Goal: Obtain resource: Download file/media

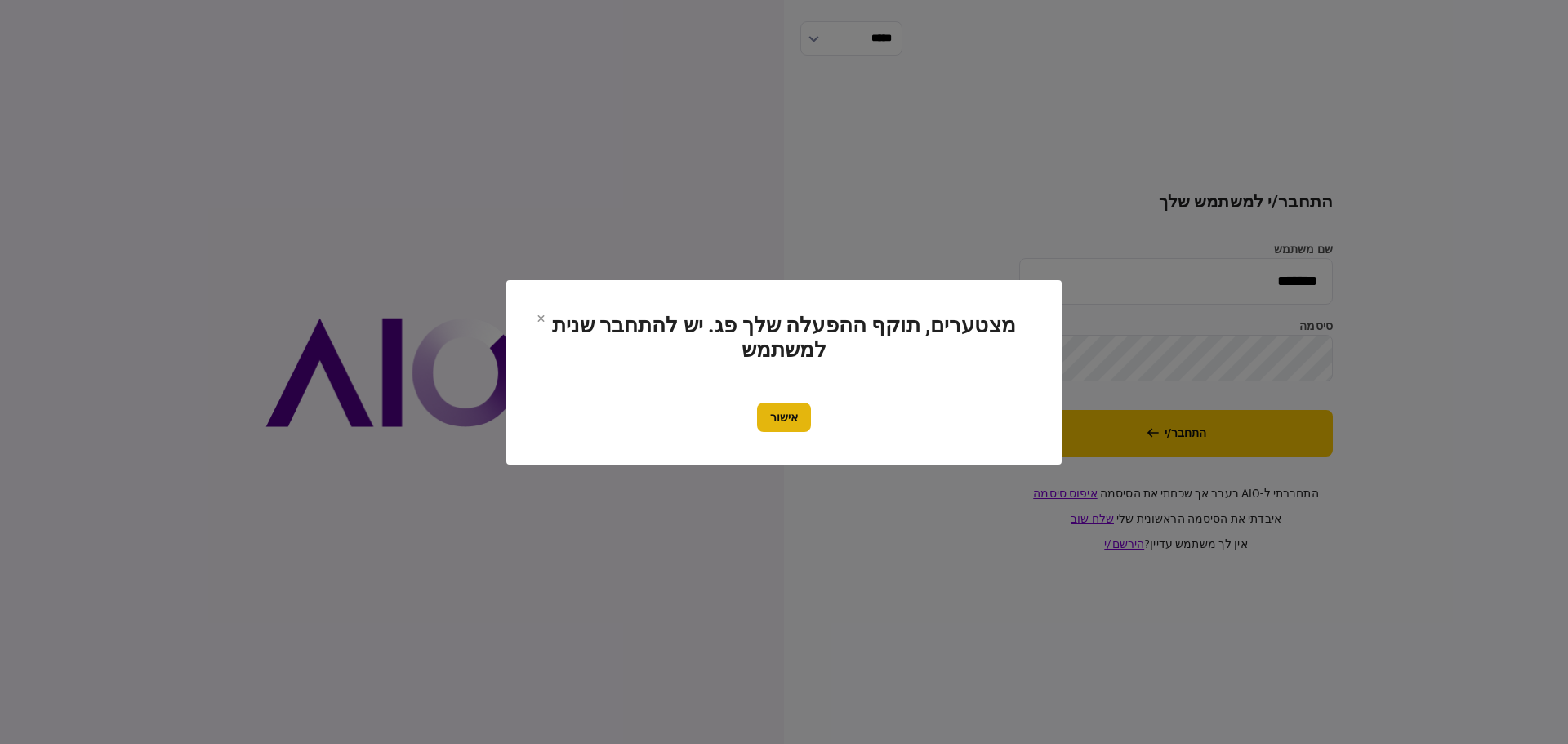
click at [795, 413] on button "אישור" at bounding box center [783, 418] width 54 height 30
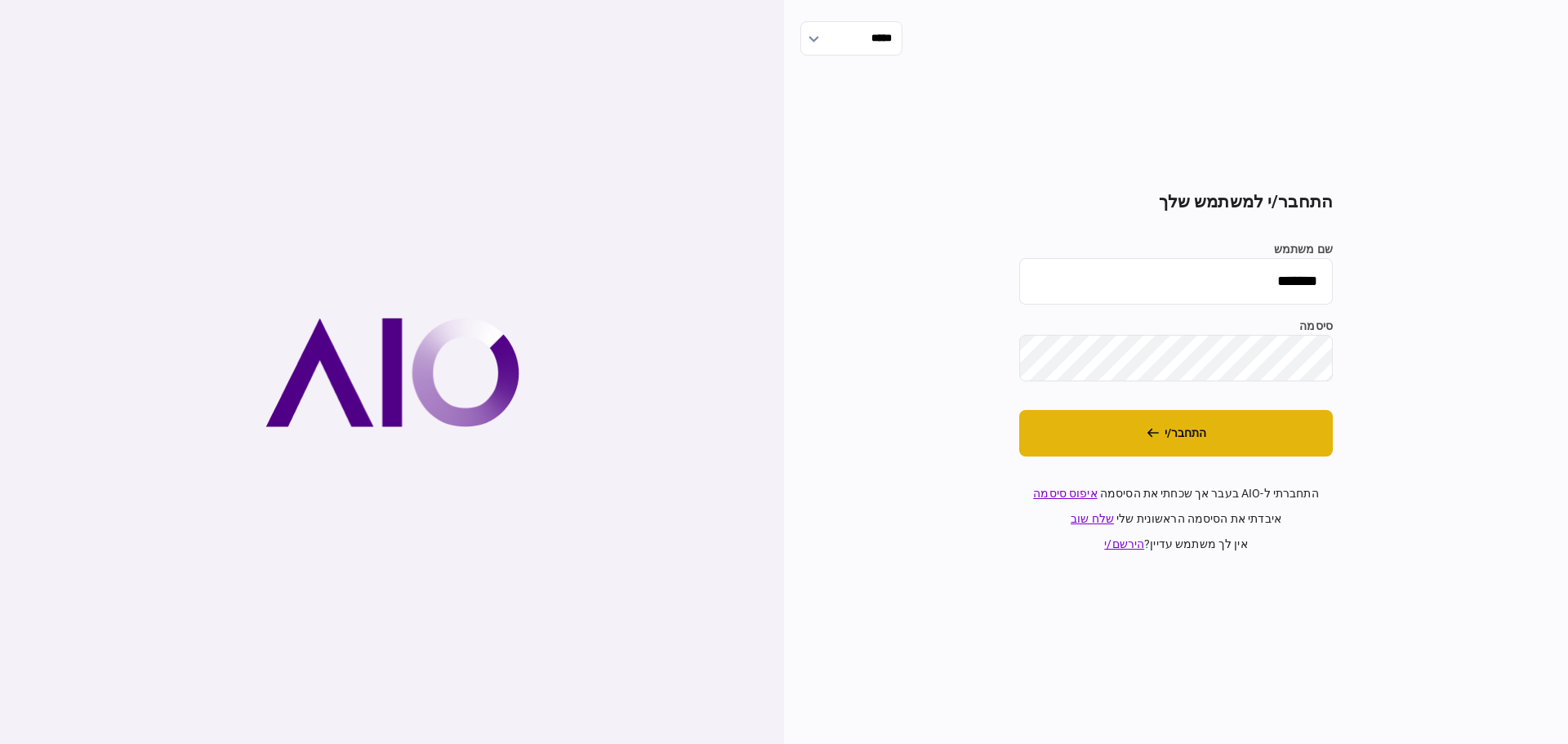
click at [1060, 433] on button "התחבר/י" at bounding box center [1175, 433] width 314 height 47
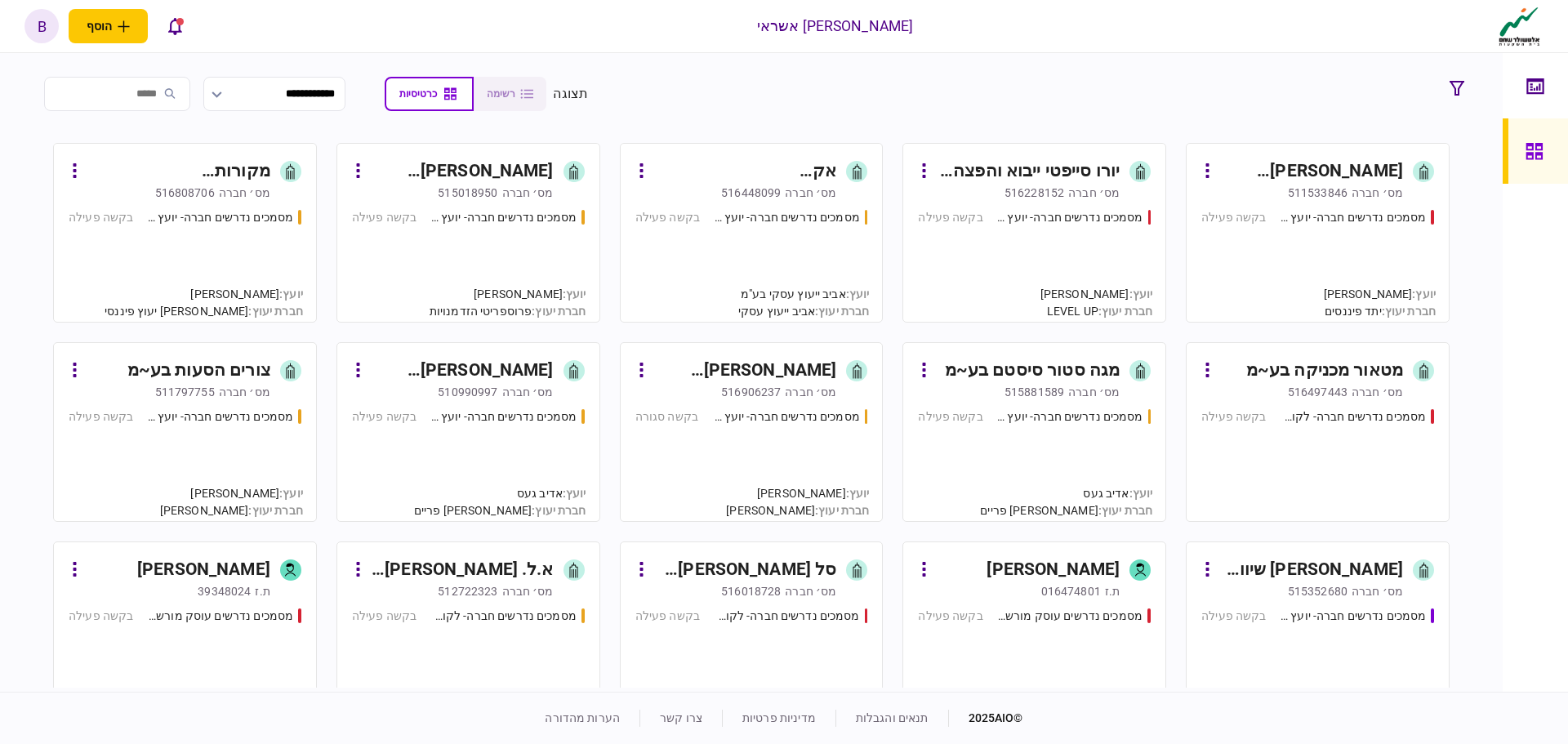
click at [1314, 248] on div "מסמכים נדרשים חברה- יועץ - תהליך חברה בקשה פעילה" at bounding box center [1317, 259] width 233 height 99
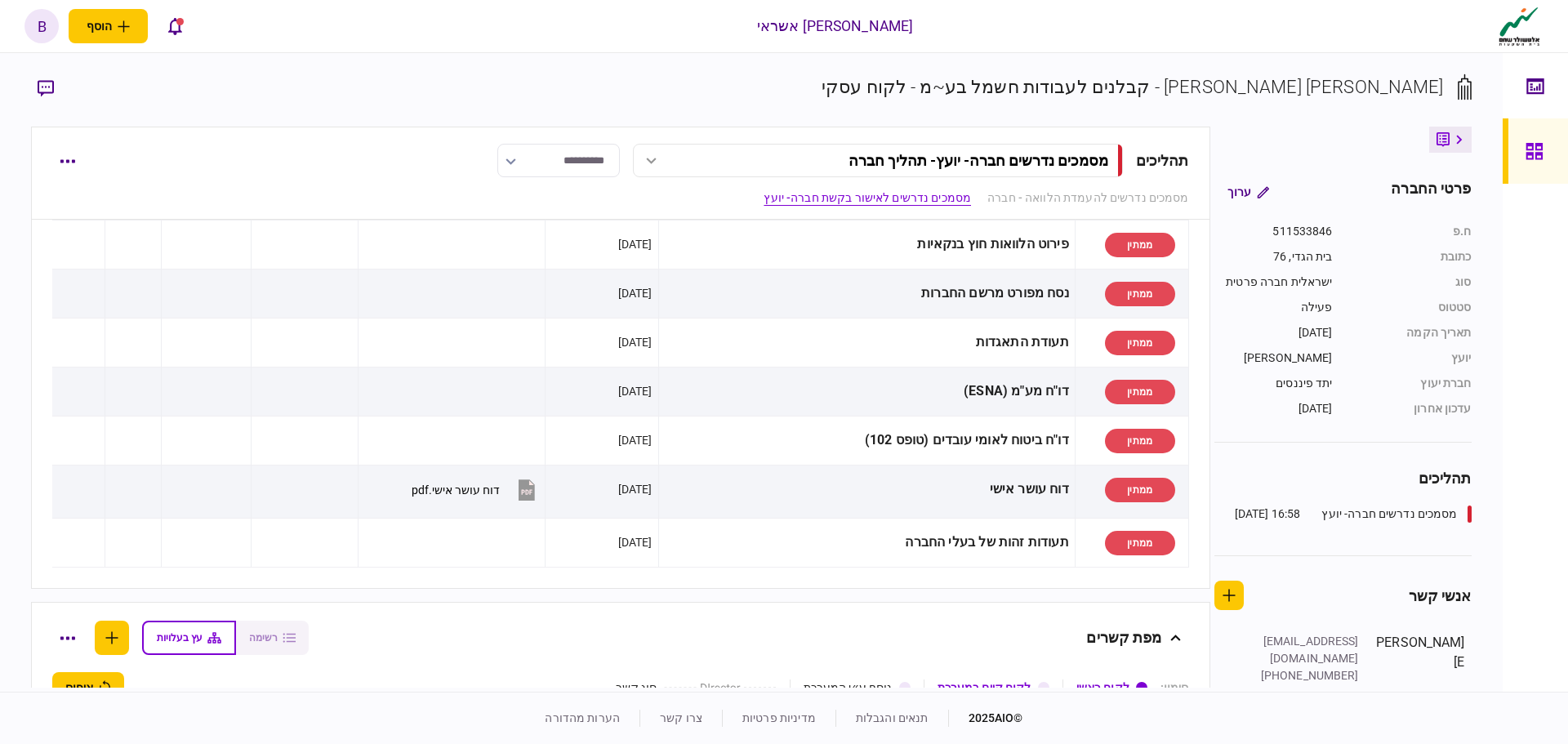
scroll to position [572, 0]
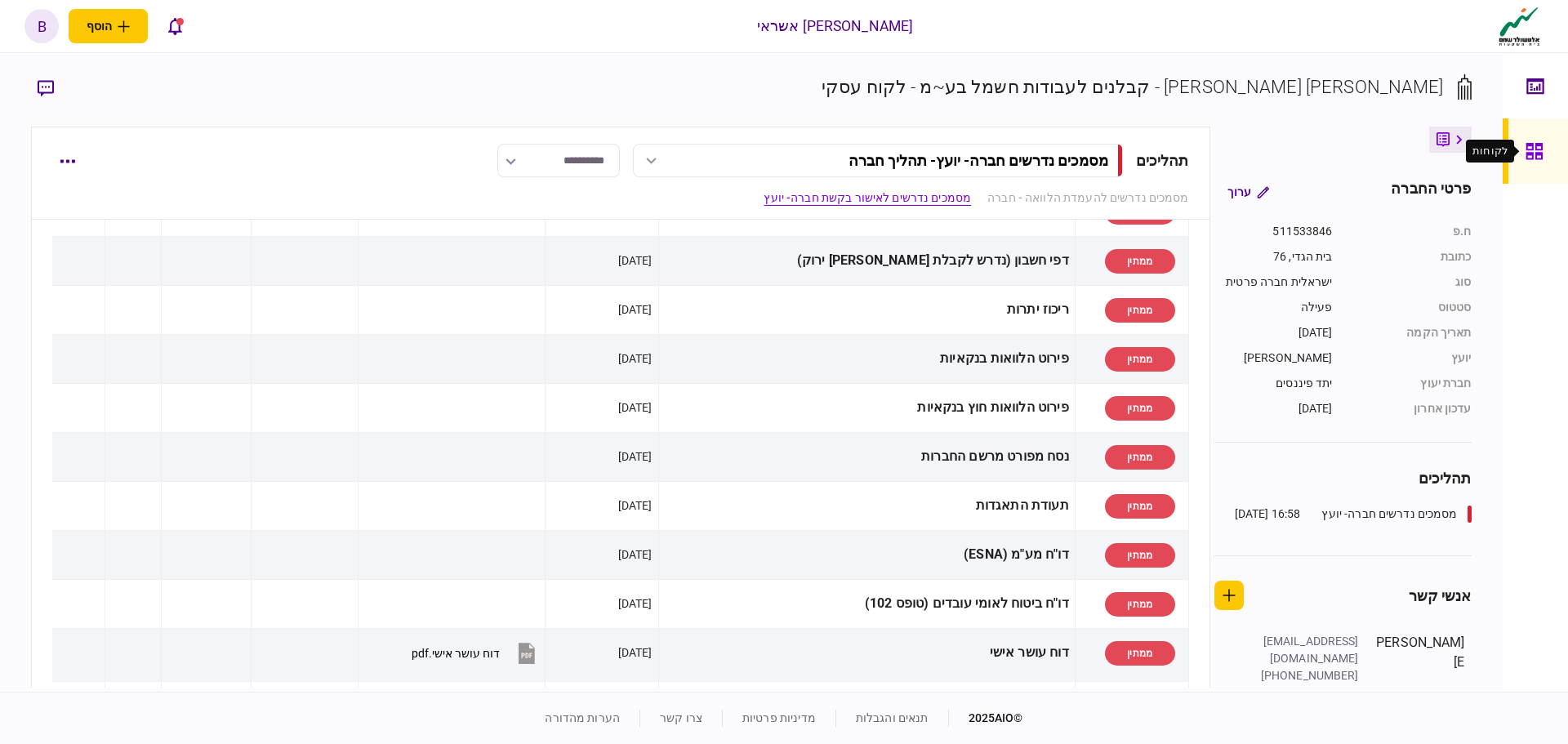
click at [1536, 157] on icon at bounding box center [1533, 152] width 16 height 16
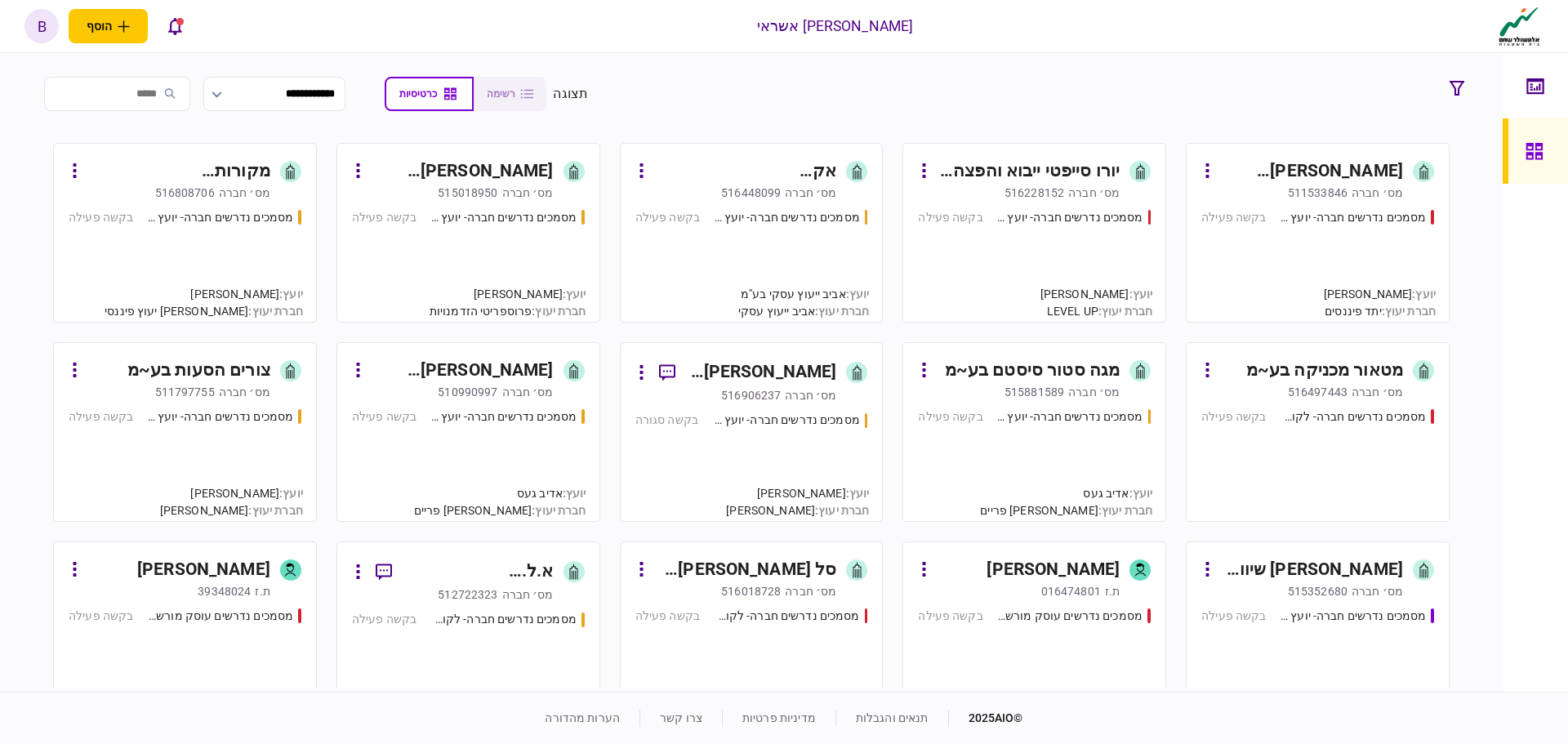
click at [1280, 226] on div "מסמכים נדרשים חברה- יועץ - תהליך חברה בקשה פעילה" at bounding box center [1317, 218] width 233 height 17
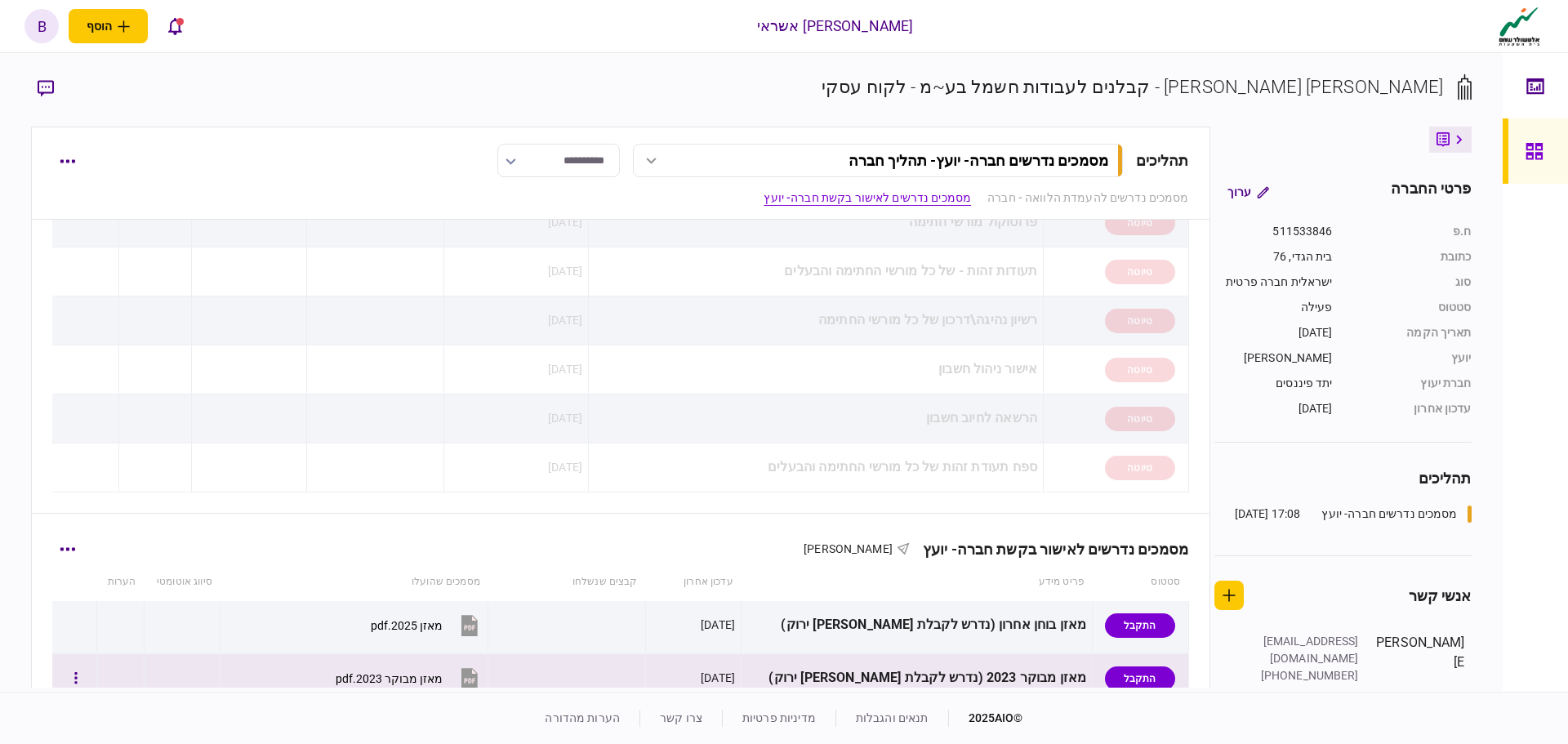
scroll to position [409, 0]
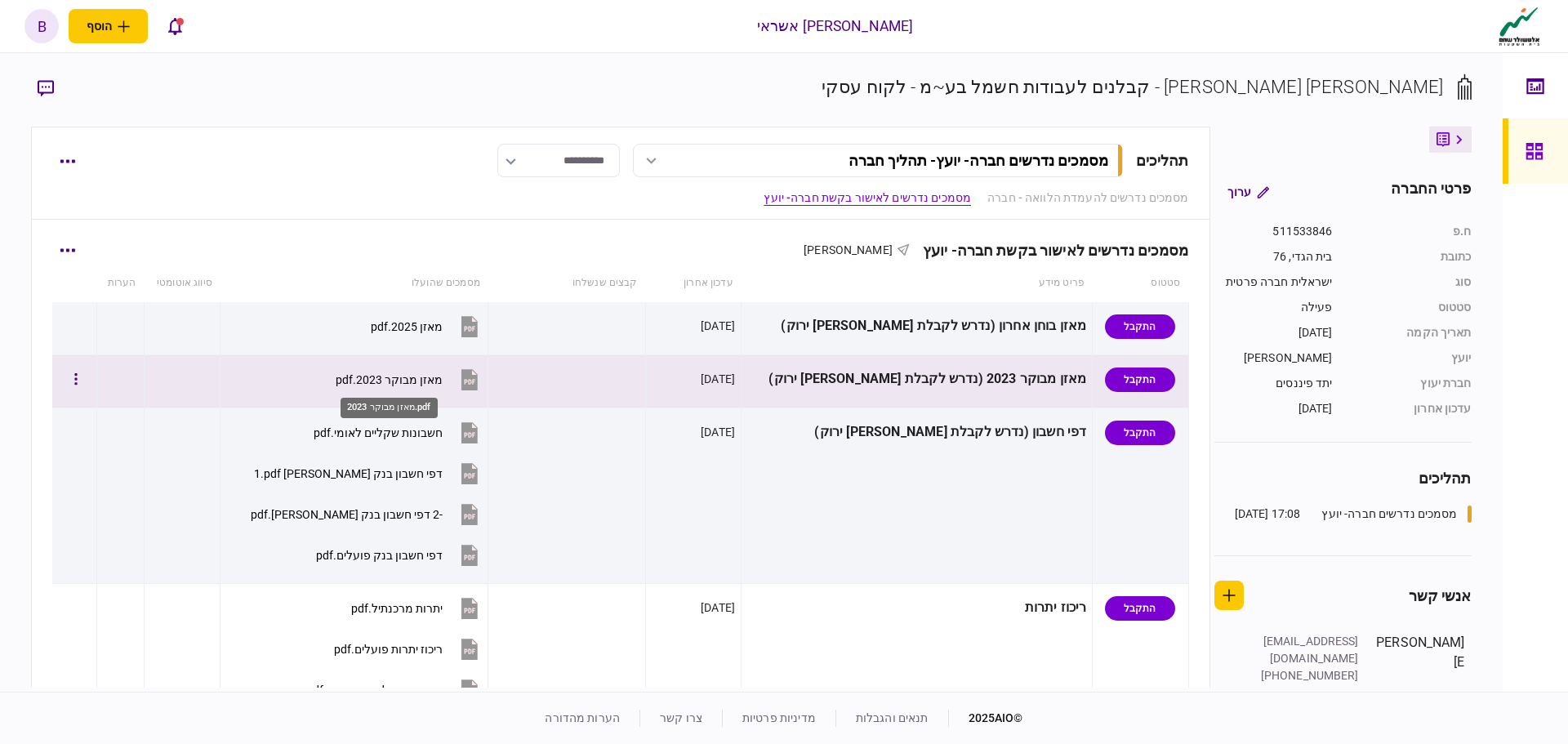
click at [414, 383] on div "מאזן מבוקר 2023.pdf" at bounding box center [389, 380] width 107 height 13
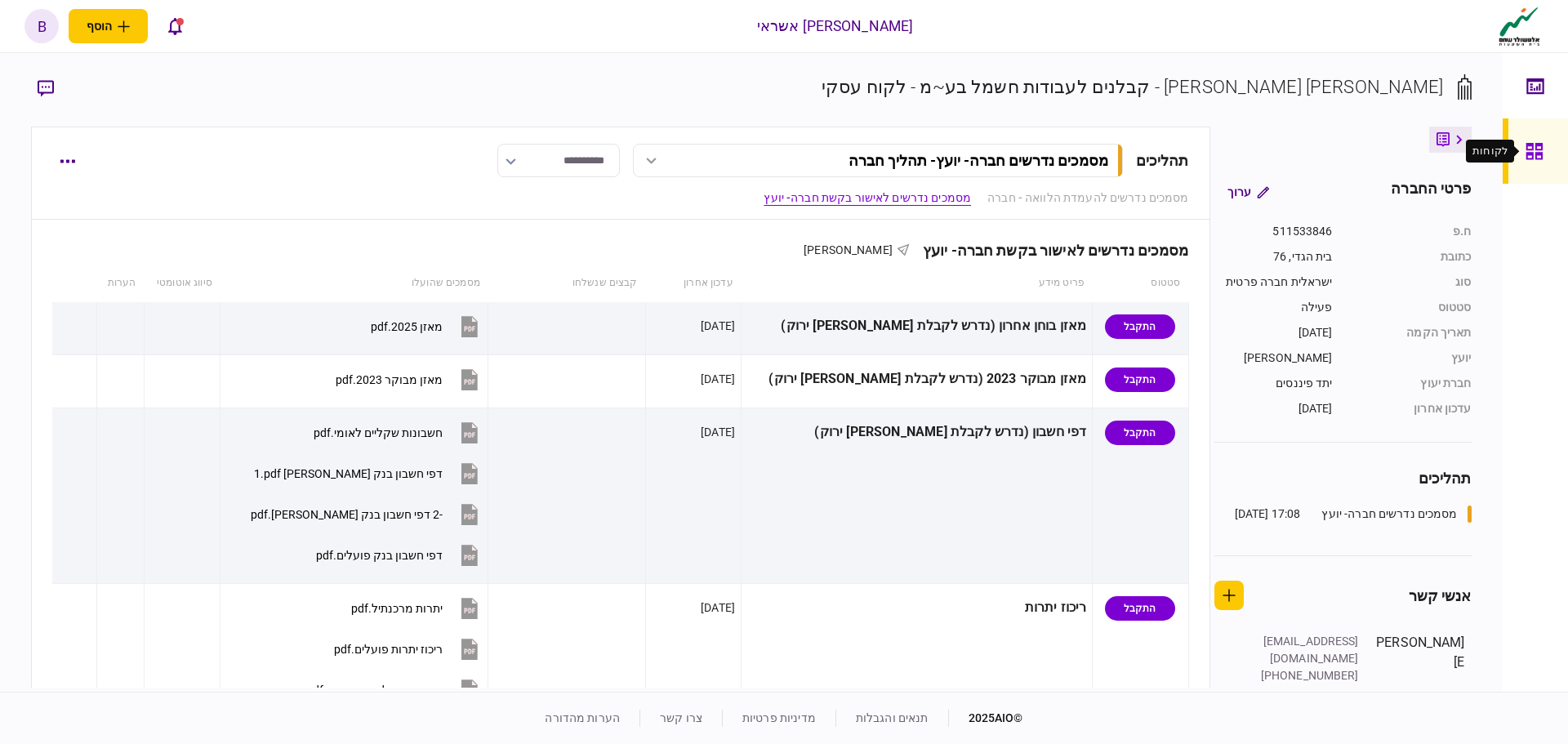
click at [1538, 153] on icon at bounding box center [1533, 152] width 16 height 16
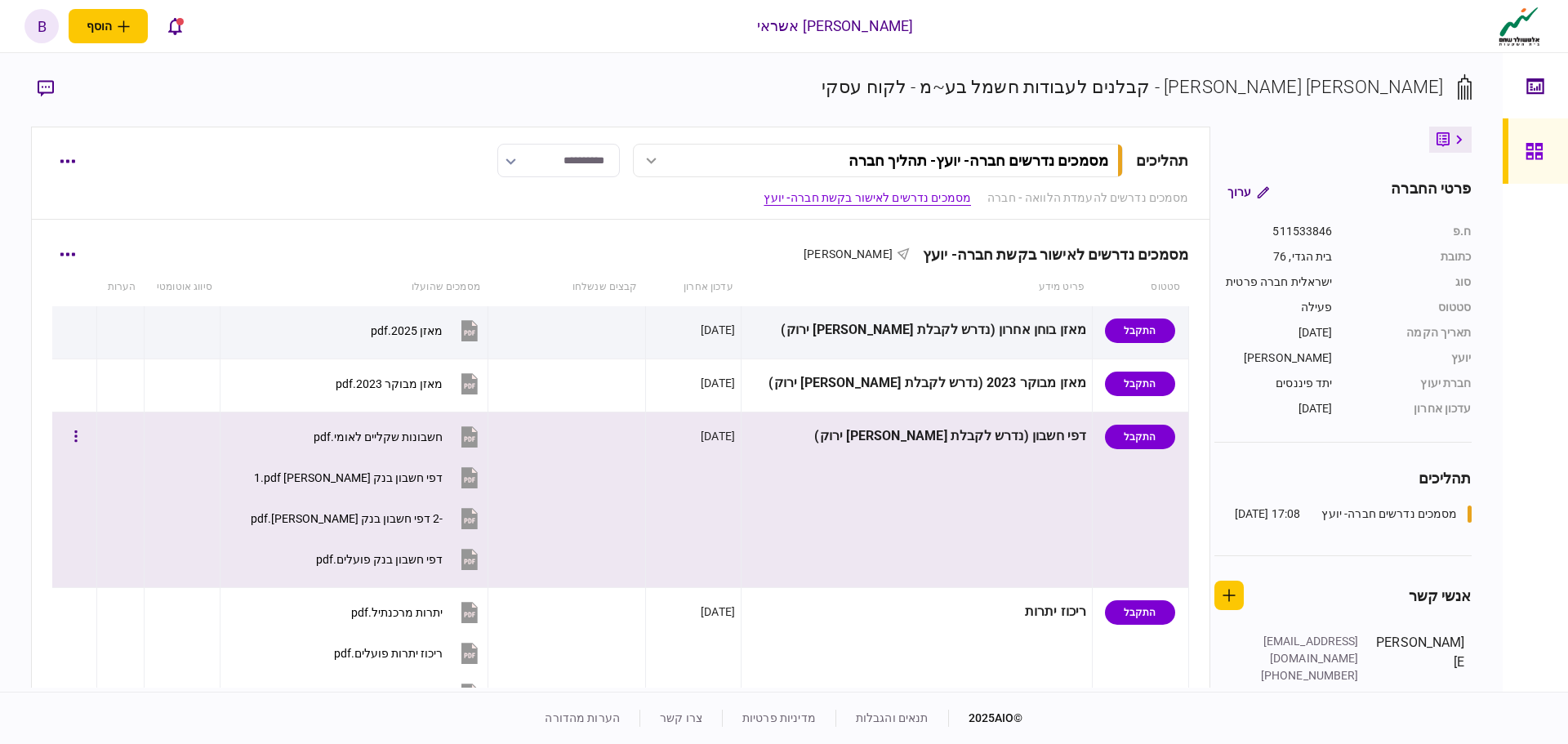
scroll to position [409, 0]
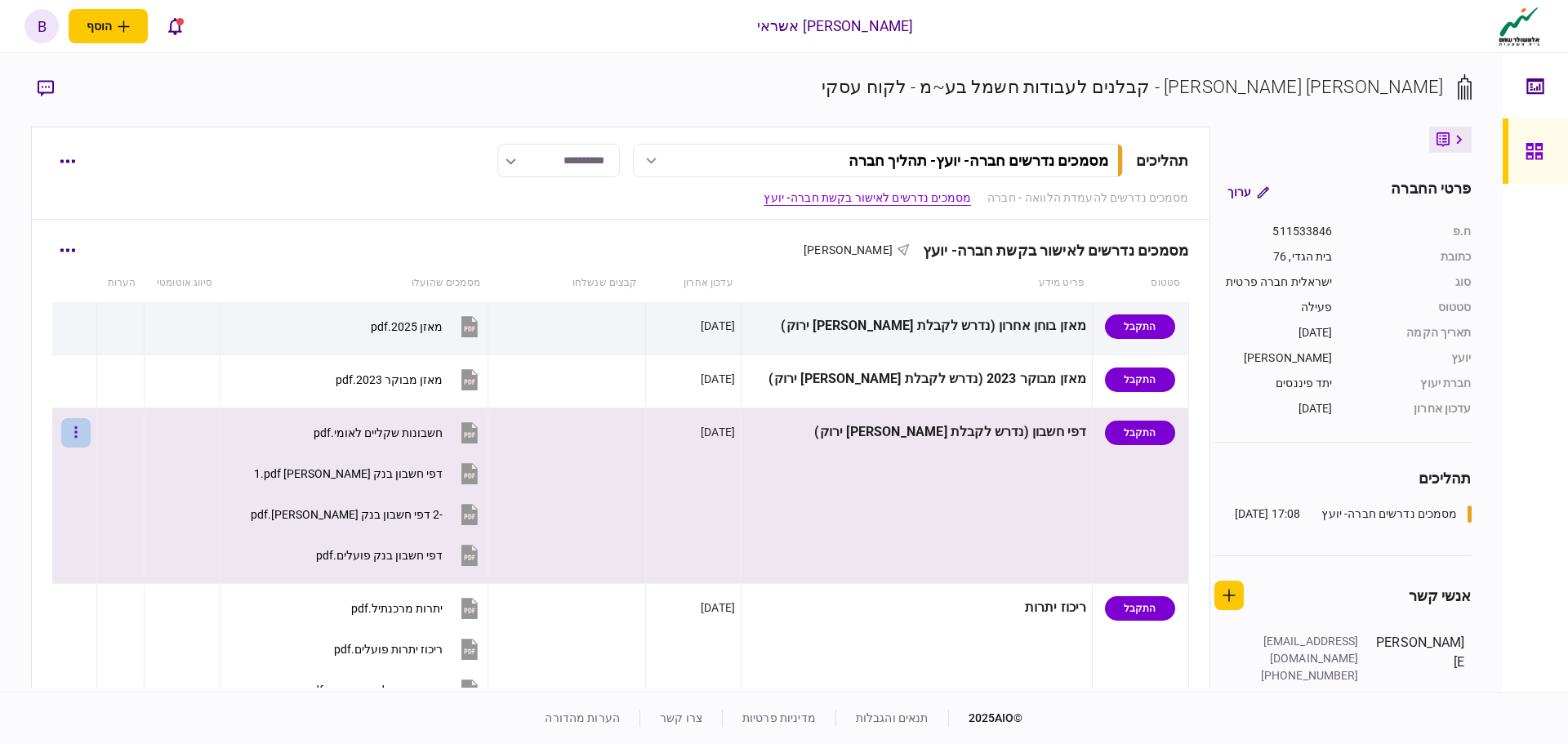
click at [88, 432] on button "button" at bounding box center [76, 433] width 30 height 30
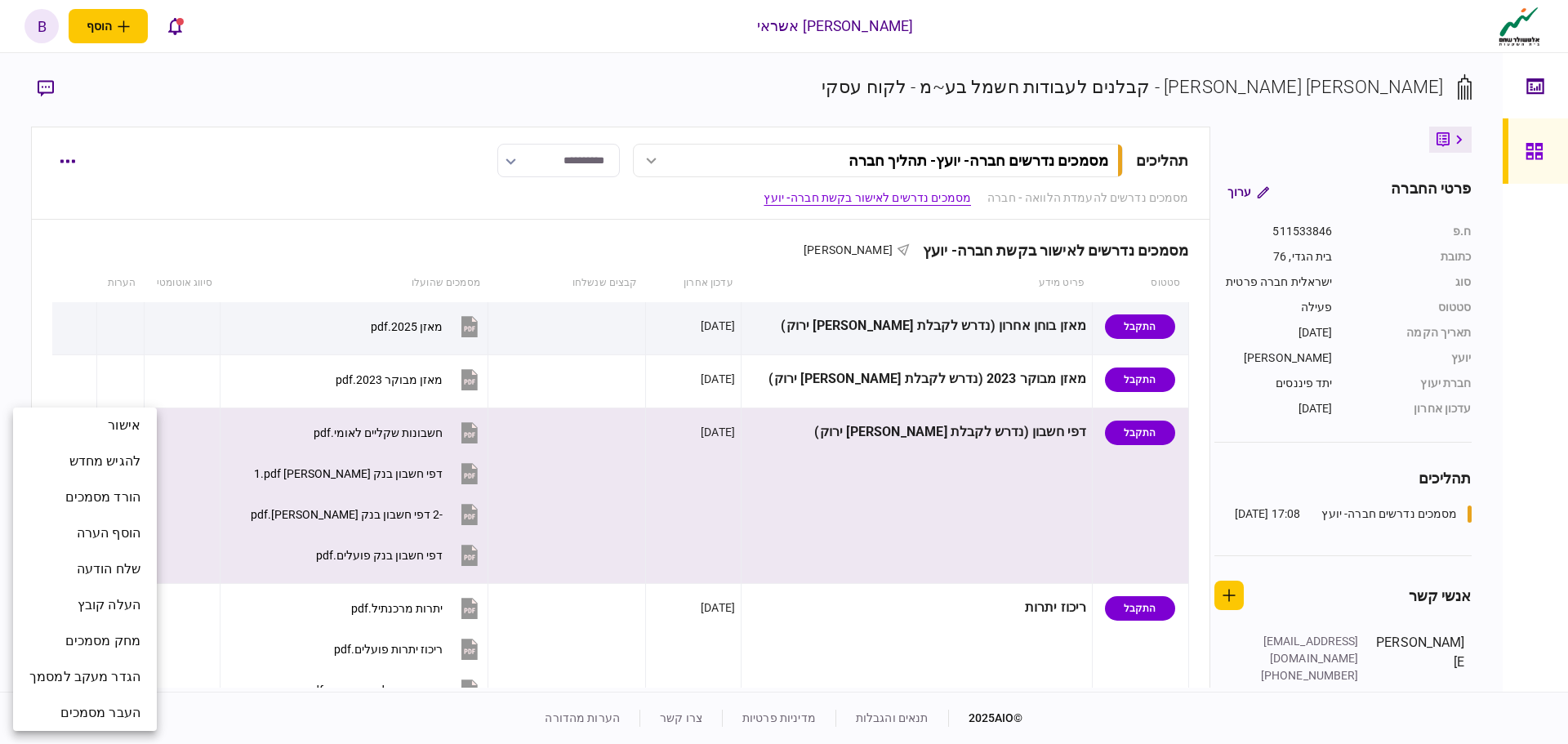
click at [189, 433] on div at bounding box center [784, 372] width 1568 height 744
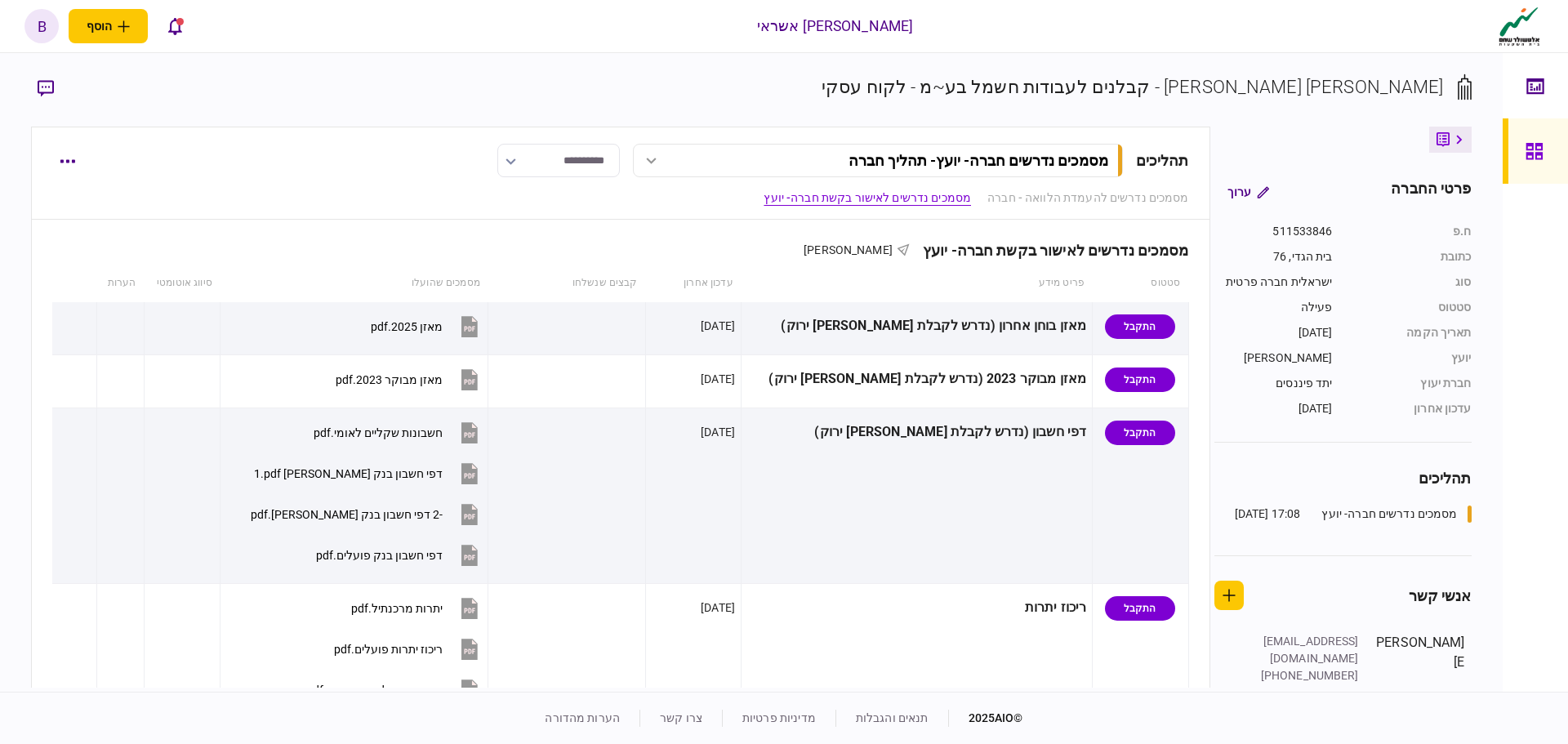
click at [214, 433] on div at bounding box center [181, 433] width 63 height 37
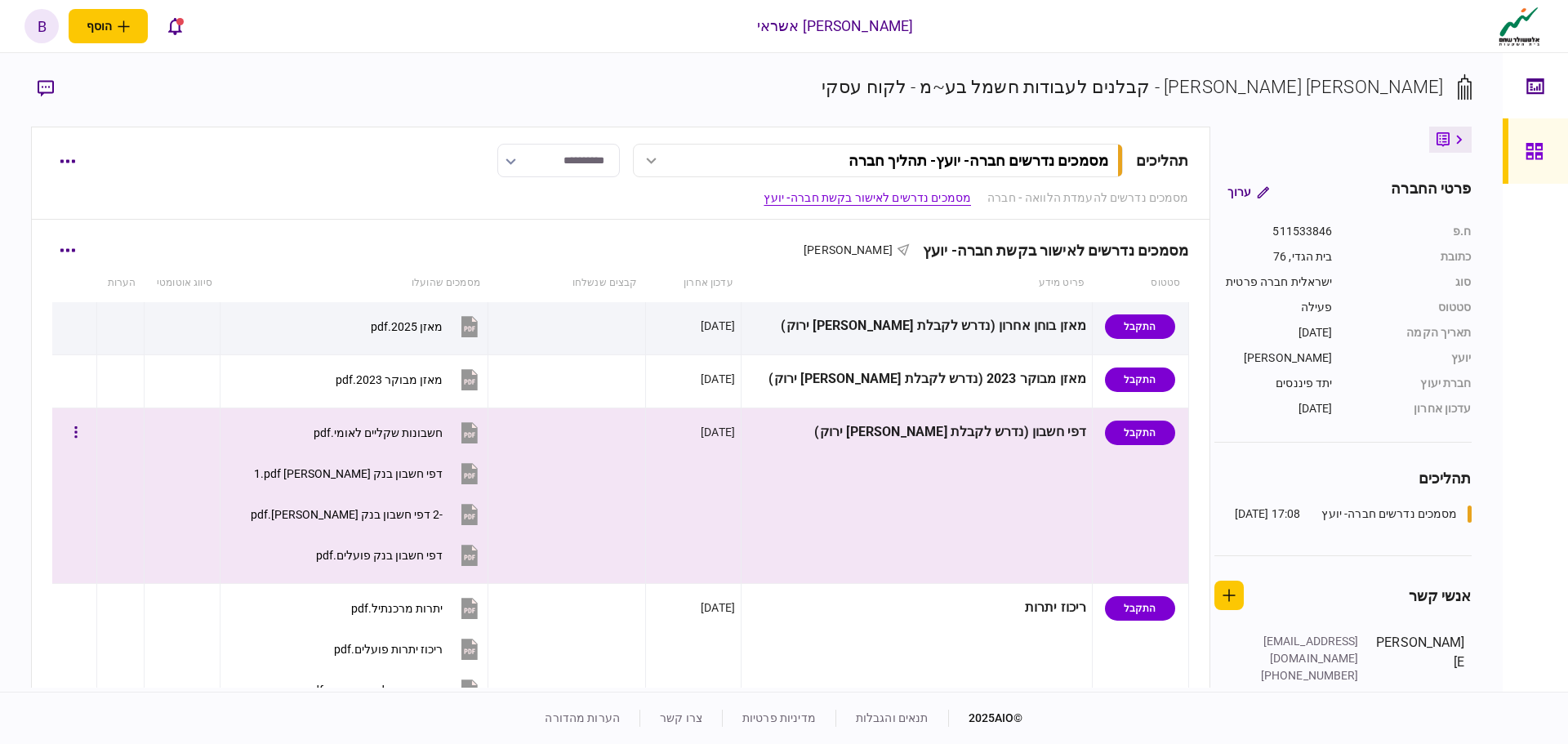
click at [499, 438] on td at bounding box center [567, 496] width 157 height 175
click at [348, 435] on div "חשבונות שקליים לאומי.pdf" at bounding box center [378, 433] width 129 height 13
click at [375, 471] on div "דפי חשבון בנק [PERSON_NAME] 1.pdf" at bounding box center [348, 474] width 189 height 13
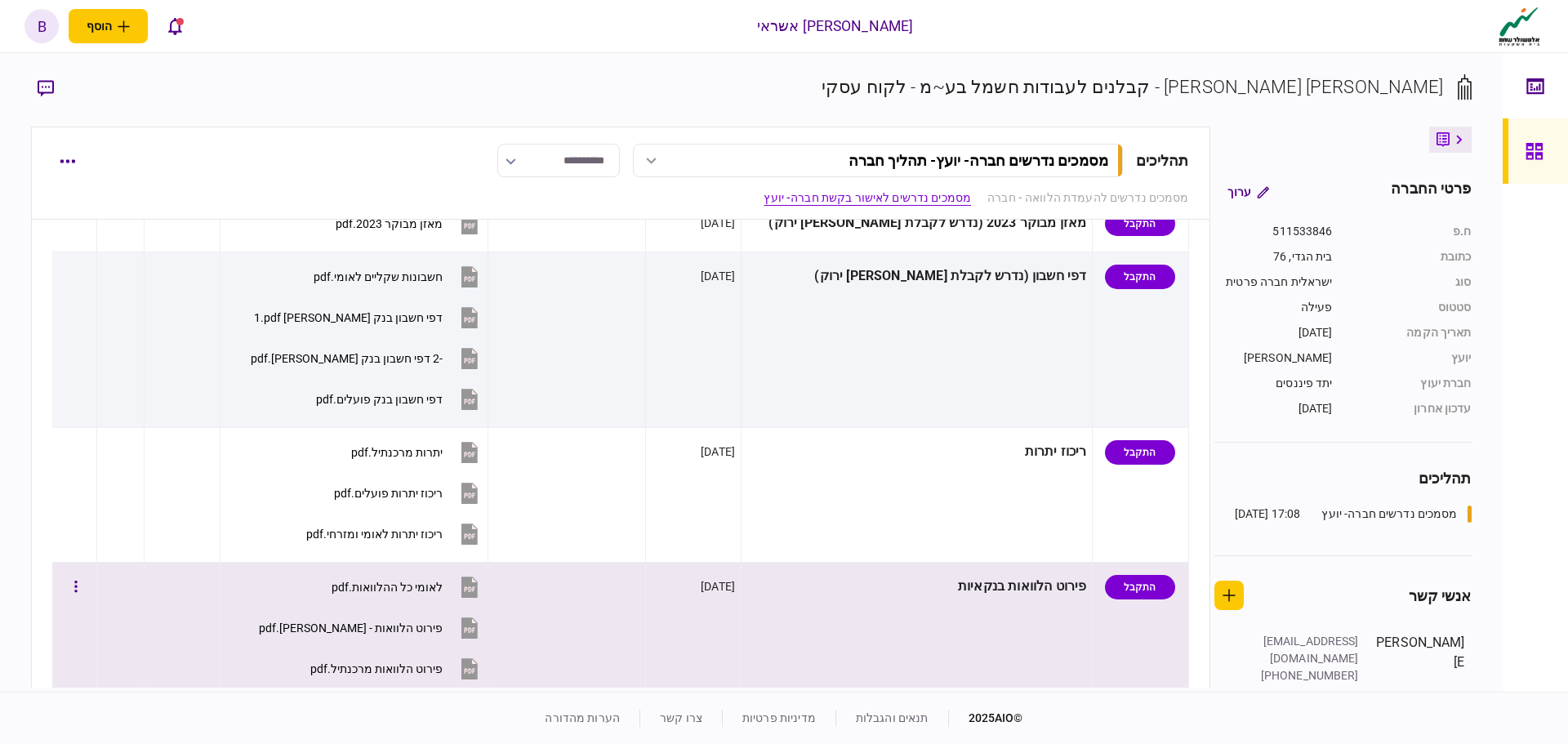
scroll to position [572, 0]
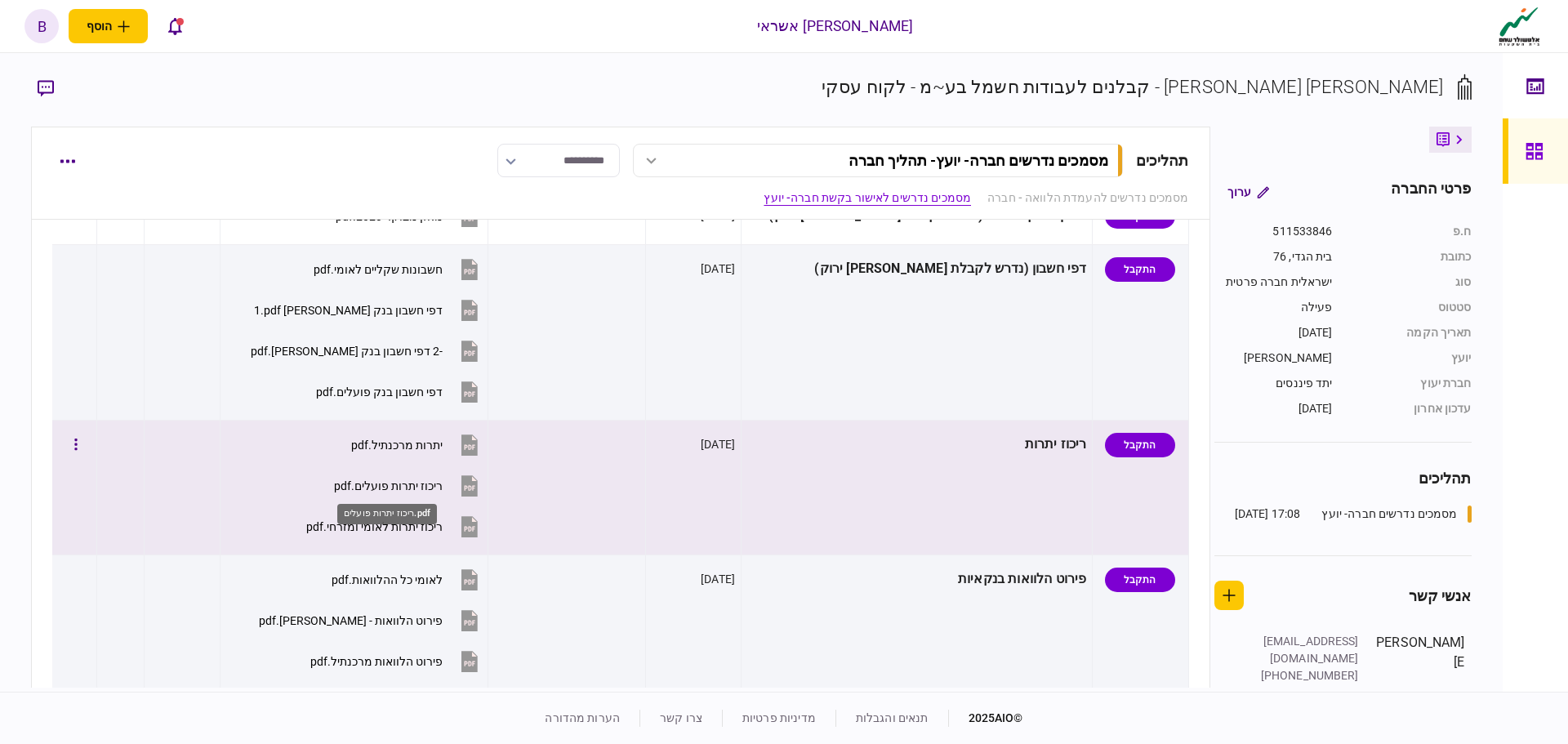
click at [389, 487] on div "ריכוז יתרות פועלים.pdf" at bounding box center [388, 486] width 109 height 13
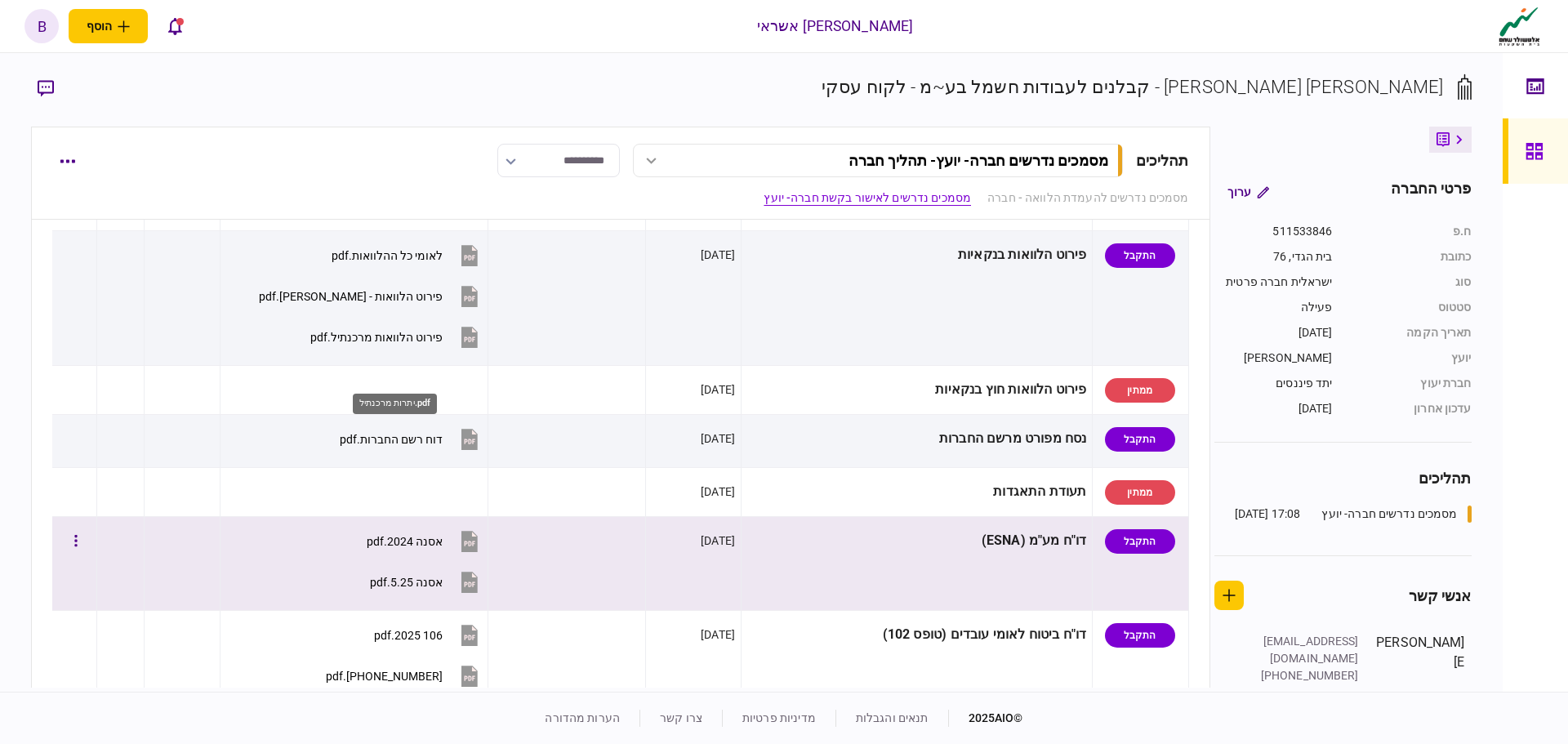
scroll to position [899, 0]
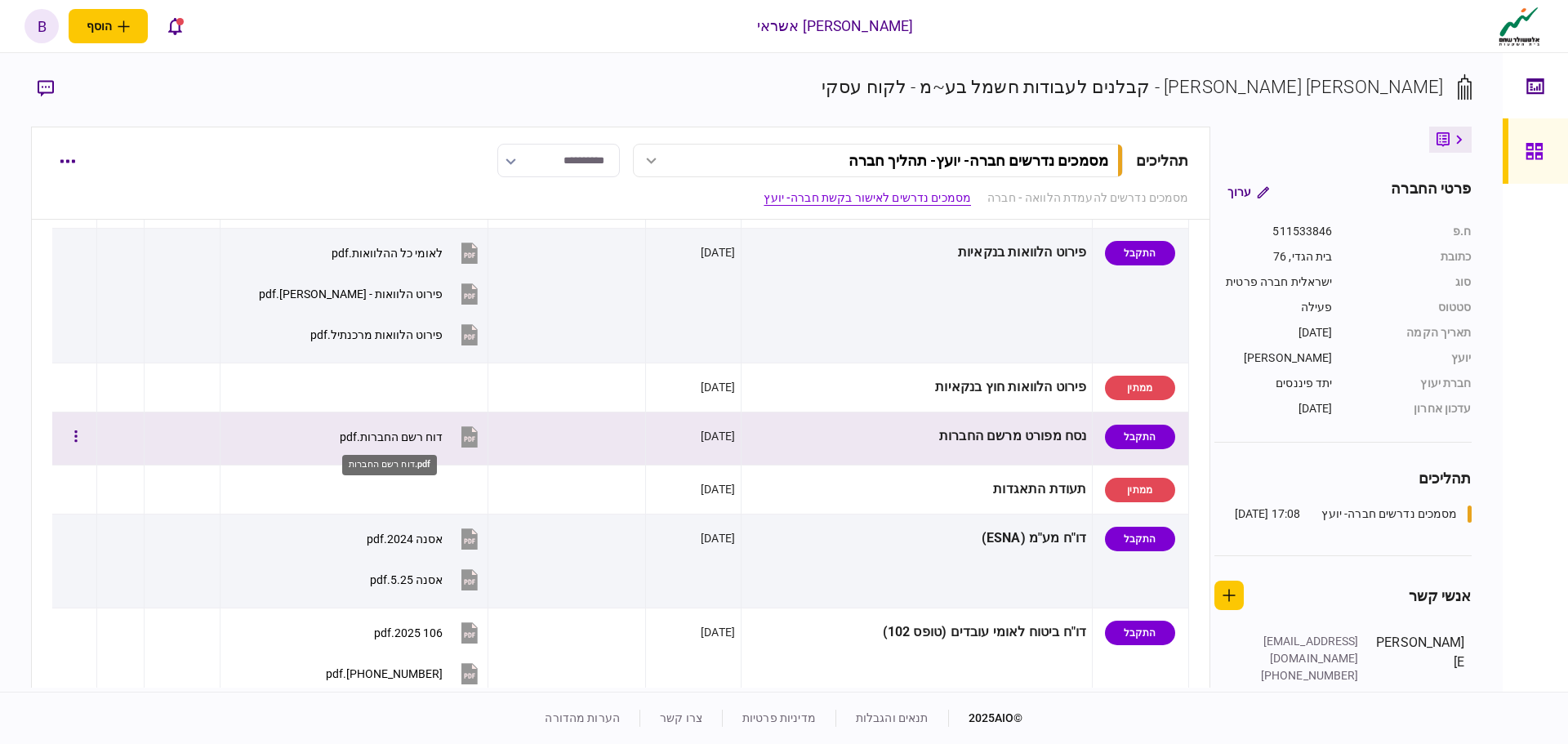
click at [404, 434] on div "דוח רשם החברות.pdf" at bounding box center [390, 437] width 103 height 13
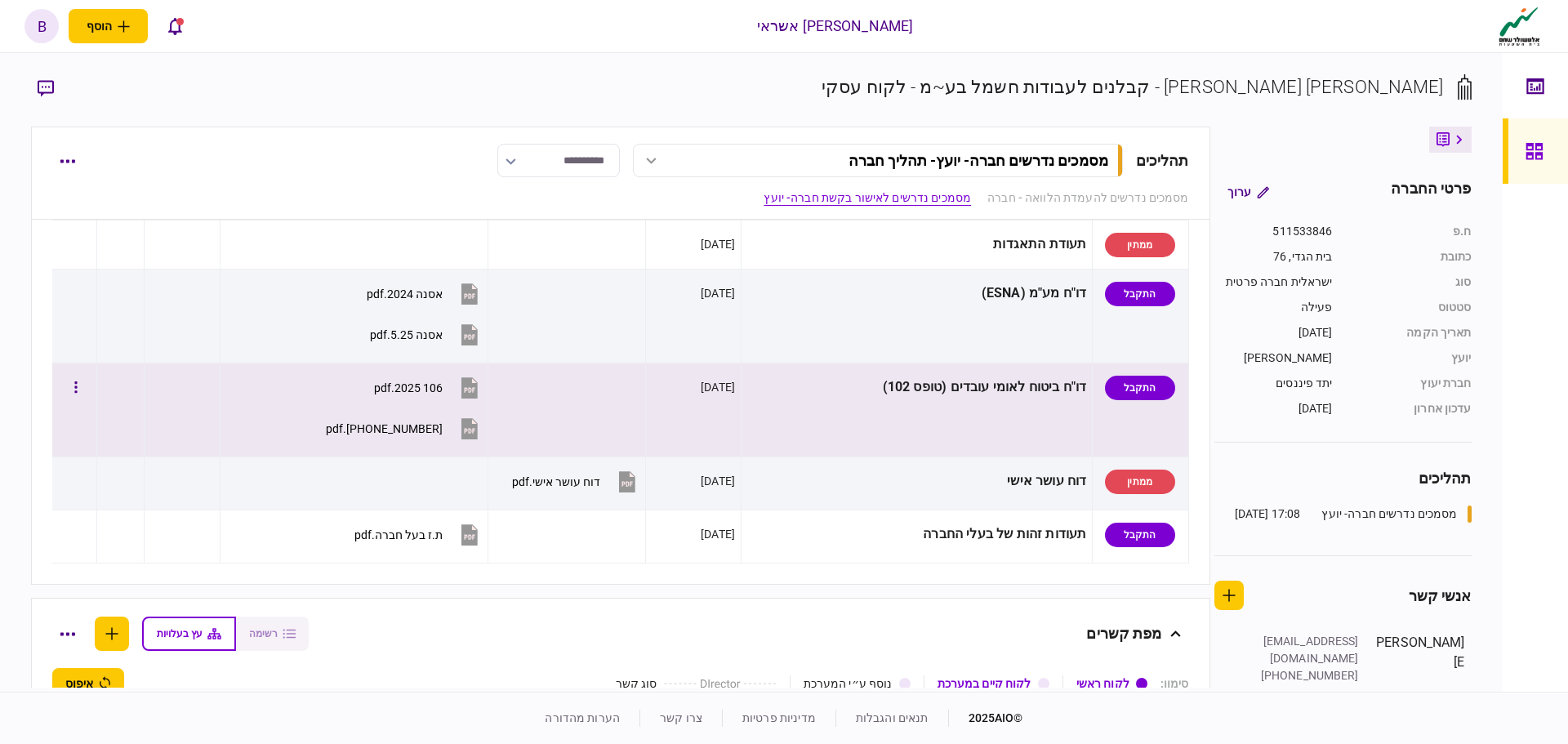
scroll to position [1062, 0]
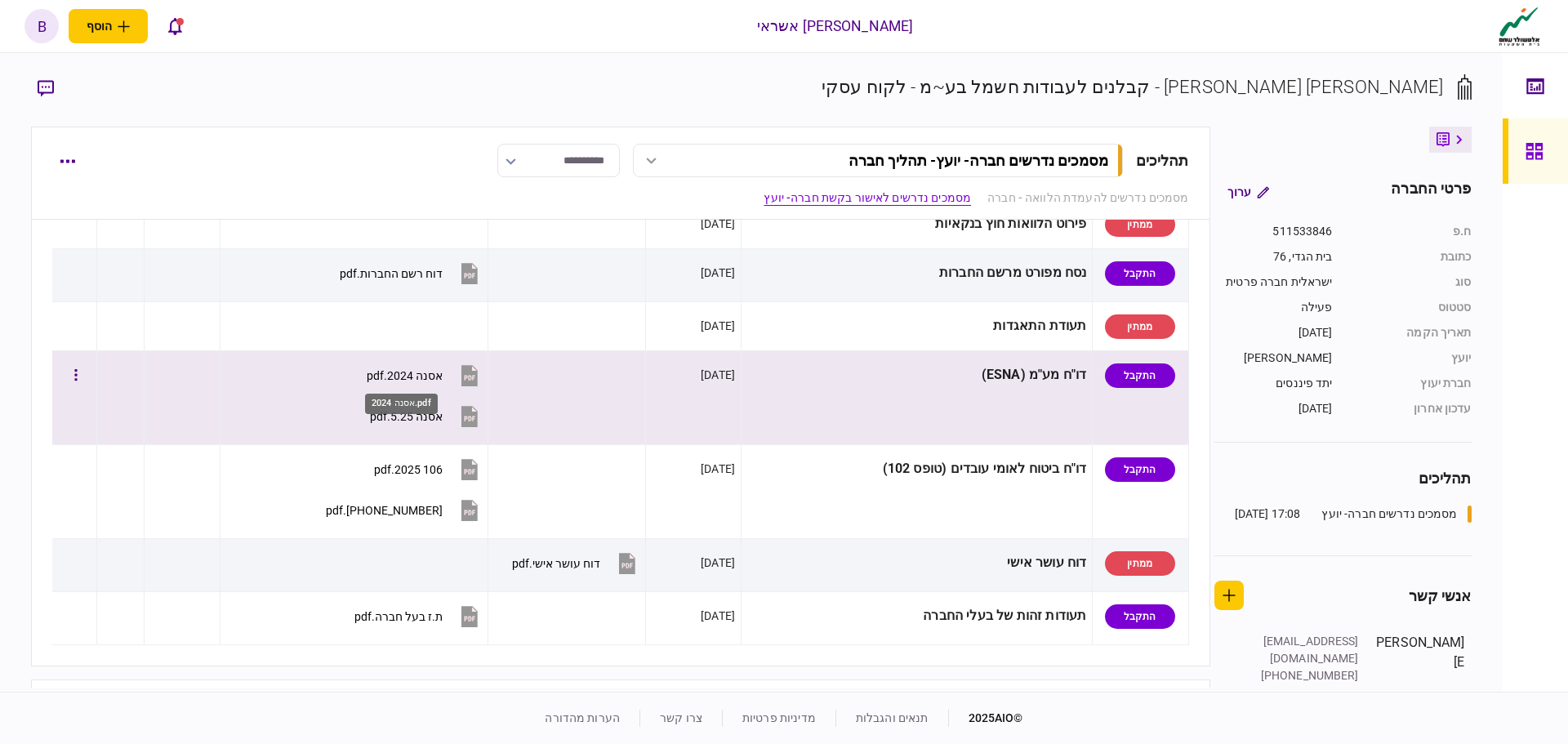
click at [424, 378] on div "אסנה 2024.pdf" at bounding box center [404, 376] width 76 height 13
click at [401, 373] on div "אסנה 2024.pdf" at bounding box center [404, 376] width 76 height 13
click at [430, 421] on div "אסנה 5.25.pdf" at bounding box center [406, 417] width 72 height 13
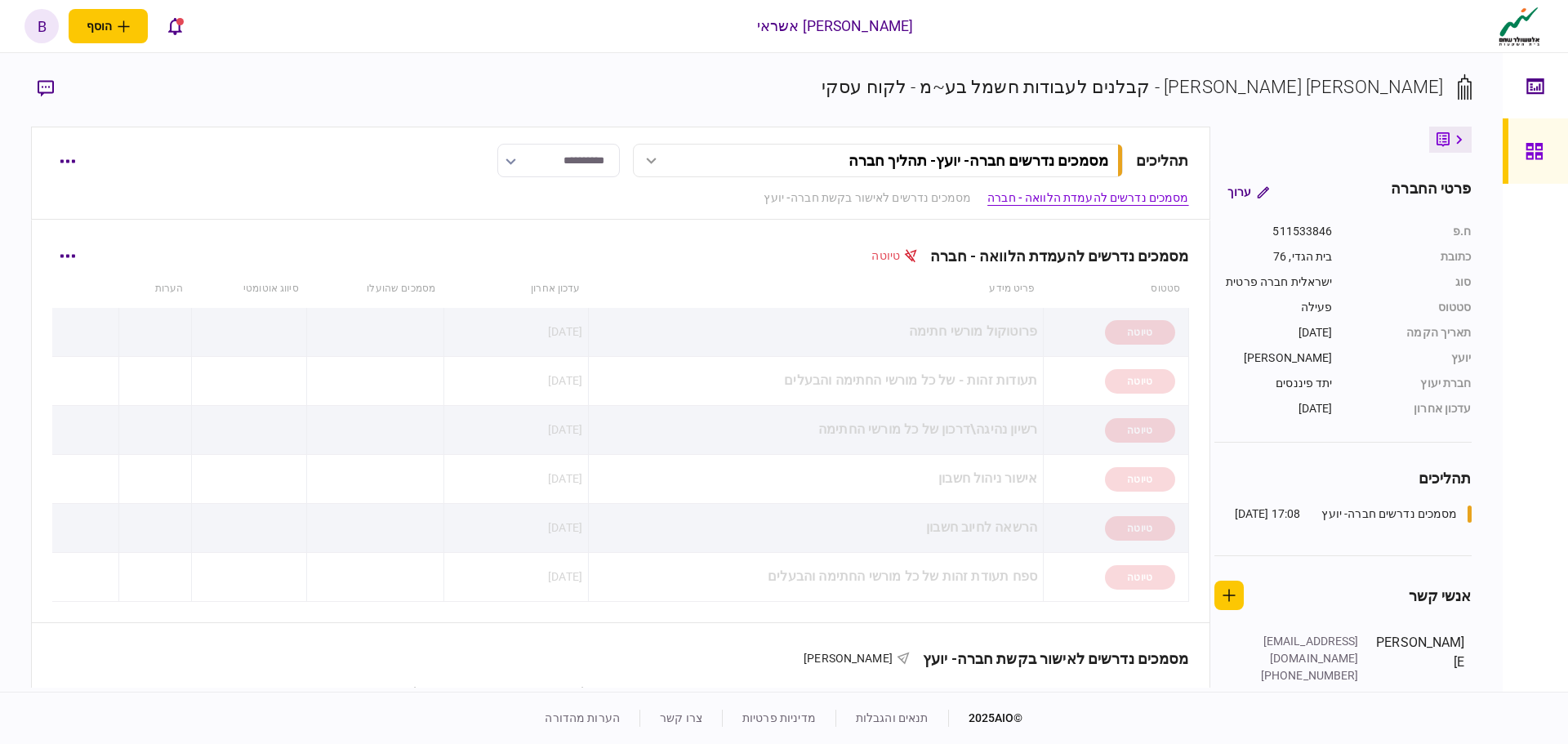
scroll to position [409, 0]
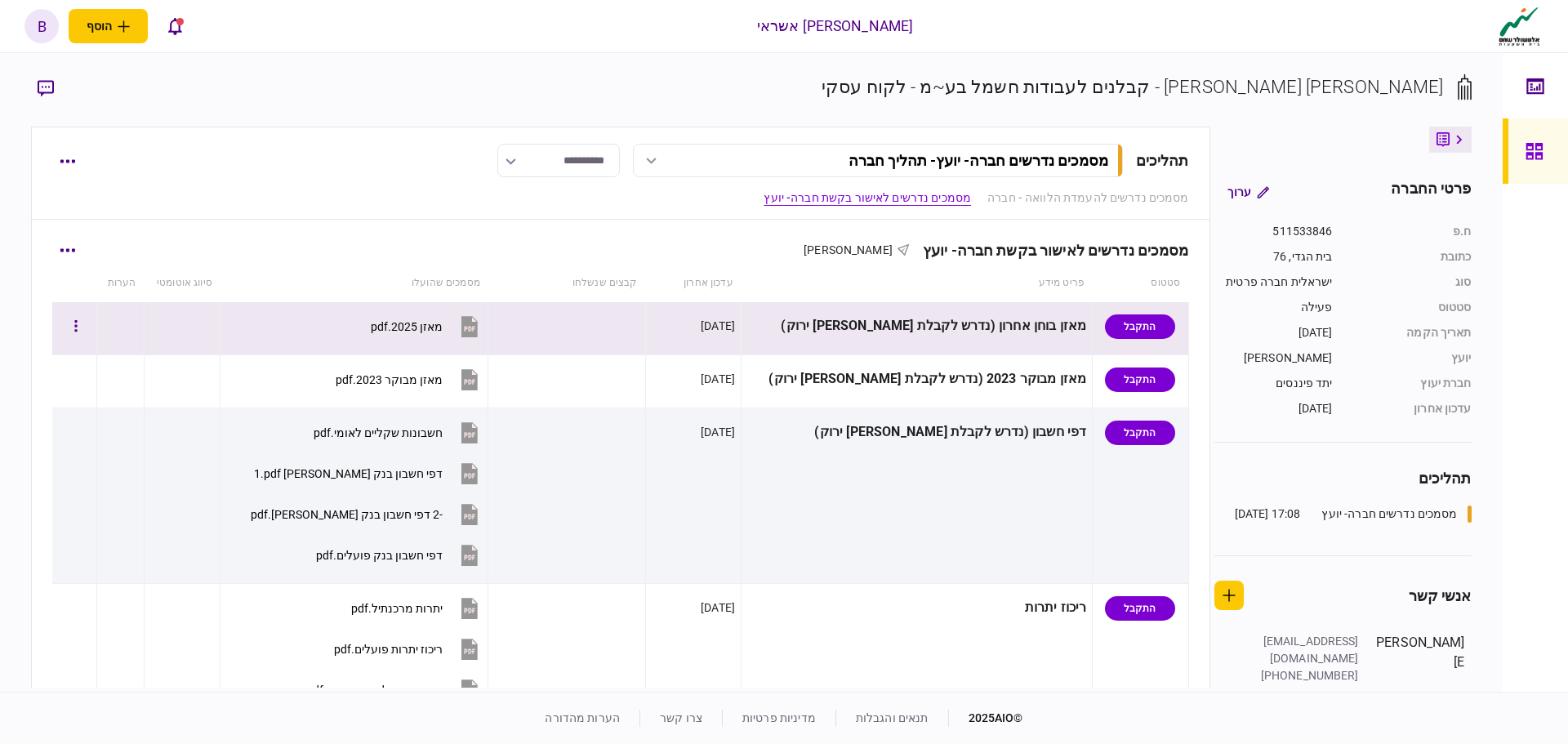
click at [408, 316] on button "מאזן 2025.pdf" at bounding box center [426, 326] width 111 height 37
